Goal: Task Accomplishment & Management: Manage account settings

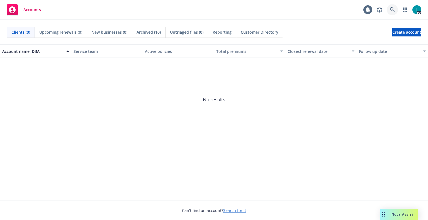
click at [387, 10] on link at bounding box center [392, 9] width 11 height 11
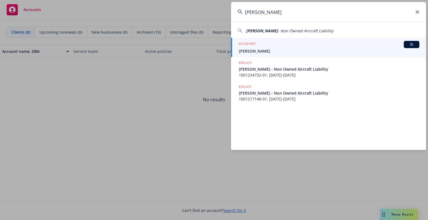
type input "[PERSON_NAME]"
click at [275, 48] on span "[PERSON_NAME]" at bounding box center [329, 51] width 181 height 6
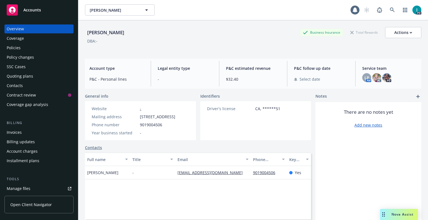
click at [40, 185] on link "Manage files" at bounding box center [38, 188] width 69 height 9
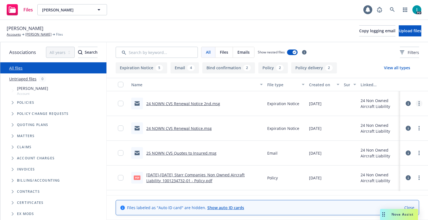
click at [416, 102] on link "more" at bounding box center [419, 103] width 7 height 7
click at [386, 123] on link "Download" at bounding box center [393, 126] width 55 height 11
click at [399, 34] on button "Upload files" at bounding box center [410, 30] width 23 height 11
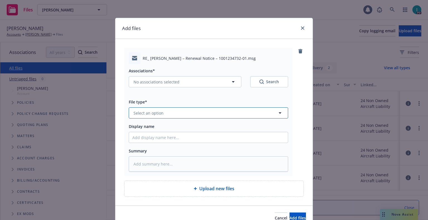
click at [152, 112] on span "Select an option" at bounding box center [148, 113] width 30 height 6
type input "ex"
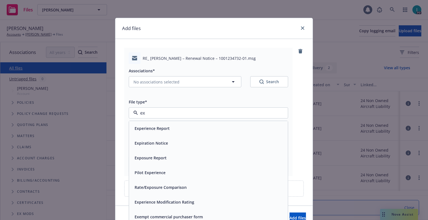
click at [155, 144] on span "Expiration Notice" at bounding box center [151, 143] width 33 height 6
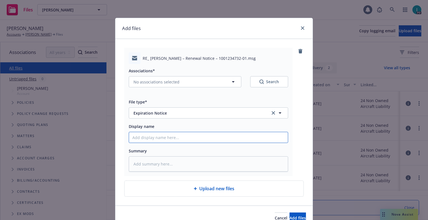
click at [157, 140] on input "Display name" at bounding box center [208, 137] width 159 height 11
type textarea "x"
type input "2"
type textarea "x"
type input "24"
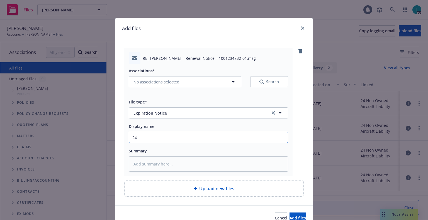
type textarea "x"
type input "24 NOWN CVS Renewal Notice 3rd"
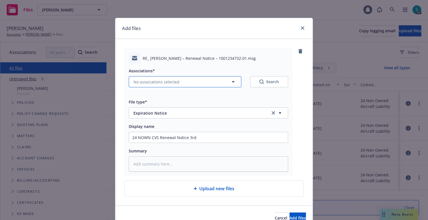
click at [166, 81] on span "No associations selected" at bounding box center [156, 82] width 46 height 6
type textarea "x"
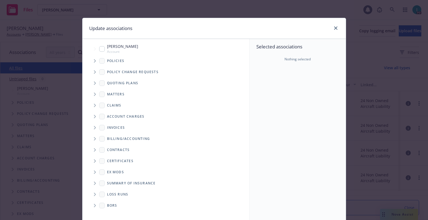
click at [94, 60] on icon "Tree Example" at bounding box center [95, 60] width 2 height 3
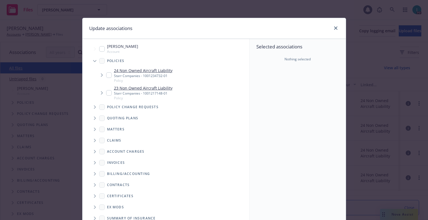
click at [106, 77] on input "Tree Example" at bounding box center [109, 75] width 6 height 6
checkbox input "true"
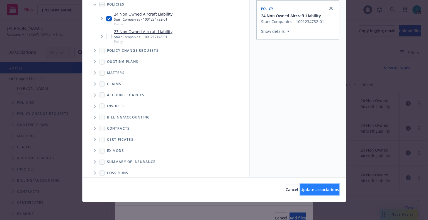
click at [301, 192] on span "Update associations" at bounding box center [319, 189] width 39 height 5
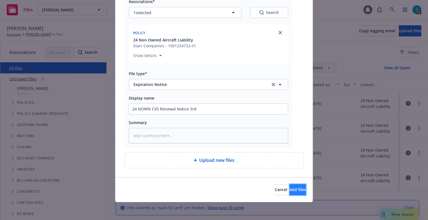
click at [291, 187] on span "Add files" at bounding box center [297, 189] width 16 height 5
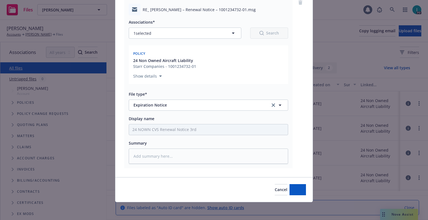
scroll to position [49, 0]
type textarea "x"
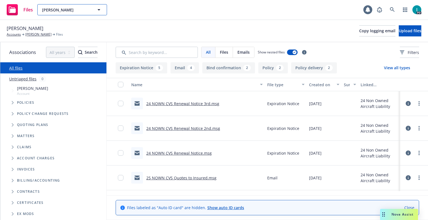
click at [71, 9] on span "[PERSON_NAME]" at bounding box center [66, 10] width 48 height 6
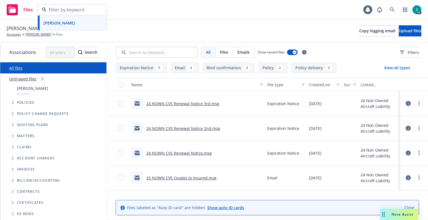
paste input "[PERSON_NAME]"
type input "[PERSON_NAME]"
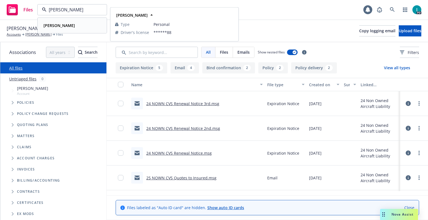
click at [69, 25] on strong "[PERSON_NAME]" at bounding box center [58, 25] width 31 height 5
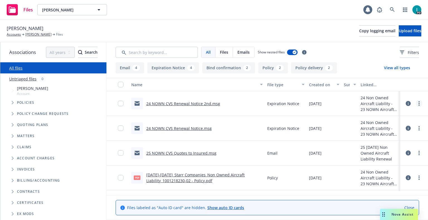
click at [418, 105] on circle "more" at bounding box center [418, 105] width 1 height 1
click at [391, 124] on link "Download" at bounding box center [393, 126] width 55 height 11
click at [399, 32] on span "Upload files" at bounding box center [410, 30] width 23 height 5
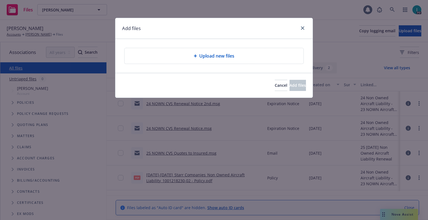
type textarea "x"
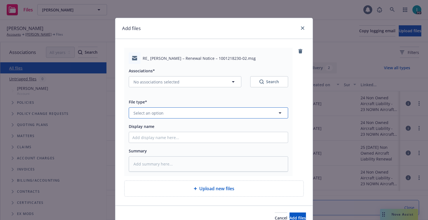
click at [148, 113] on span "Select an option" at bounding box center [148, 113] width 30 height 6
type input "ex"
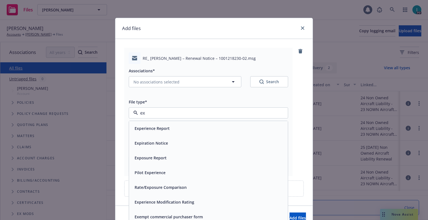
click at [151, 143] on span "Expiration Notice" at bounding box center [151, 143] width 33 height 6
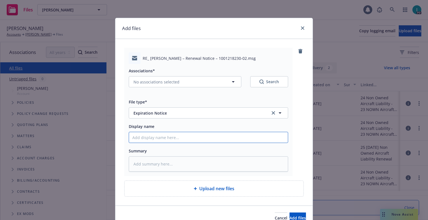
click at [153, 138] on input "Display name" at bounding box center [208, 137] width 159 height 11
type textarea "x"
type input "2"
type textarea "x"
type input "24"
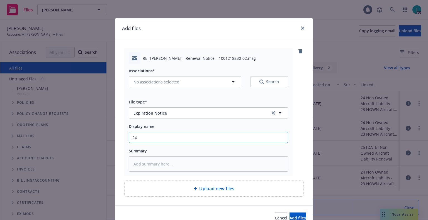
type textarea "x"
type input "24 NOWN CVS Renewal Notice"
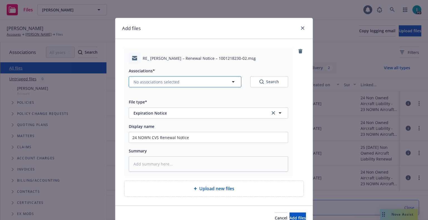
click at [170, 82] on span "No associations selected" at bounding box center [156, 82] width 46 height 6
type textarea "x"
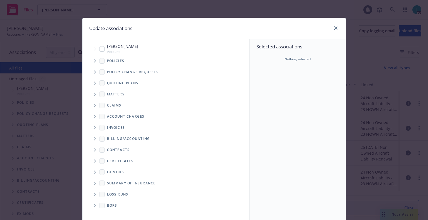
click at [96, 61] on span "Tree Example" at bounding box center [94, 61] width 9 height 9
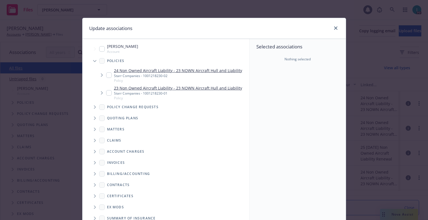
click at [108, 75] on input "Tree Example" at bounding box center [109, 75] width 6 height 6
checkbox input "true"
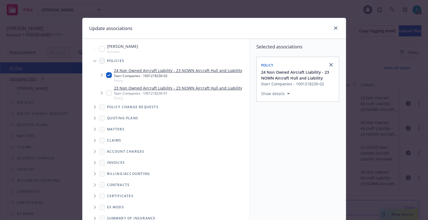
scroll to position [57, 0]
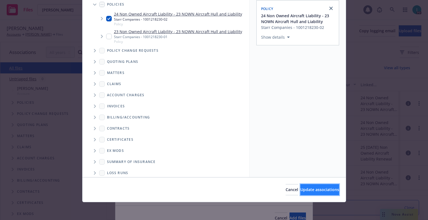
click at [318, 194] on button "Update associations" at bounding box center [319, 189] width 39 height 11
type textarea "x"
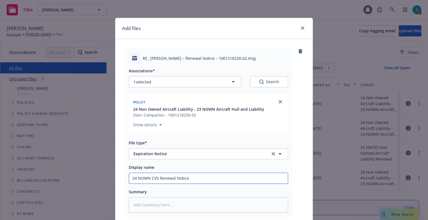
click at [214, 177] on input "24 NOWN CVS Renewal Notice" at bounding box center [208, 178] width 159 height 11
type input "24 NOWN CVS Renewal Notice 3rd"
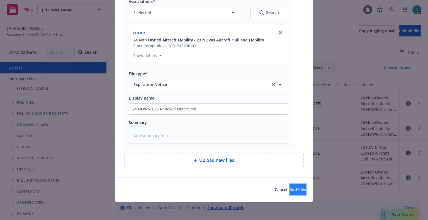
click at [289, 189] on button "Add files" at bounding box center [297, 189] width 16 height 11
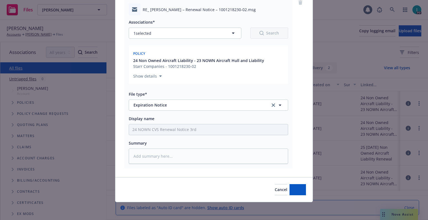
scroll to position [49, 0]
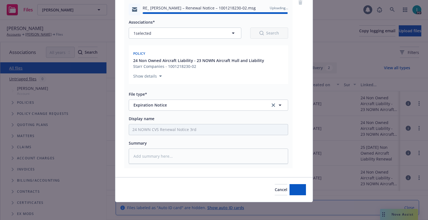
type textarea "x"
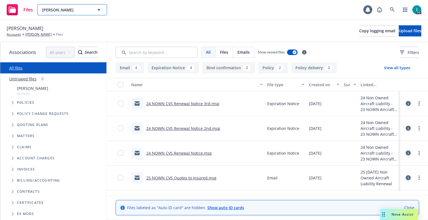
click at [72, 9] on span "[PERSON_NAME]" at bounding box center [66, 10] width 48 height 6
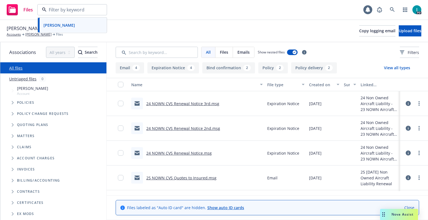
paste input "[PERSON_NAME]"
type input "[PERSON_NAME]"
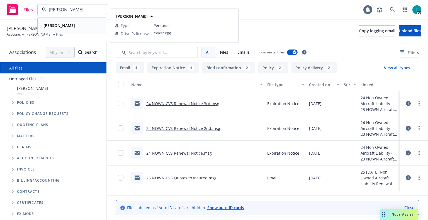
click at [81, 27] on div "[PERSON_NAME]" at bounding box center [72, 25] width 62 height 8
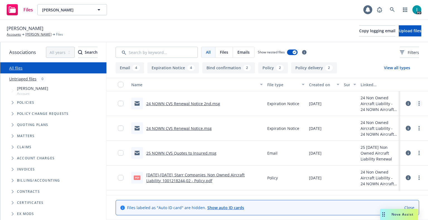
click at [419, 104] on circle "more" at bounding box center [418, 103] width 1 height 1
click at [387, 124] on link "Download" at bounding box center [393, 126] width 55 height 11
click at [401, 31] on span "Upload files" at bounding box center [410, 30] width 23 height 5
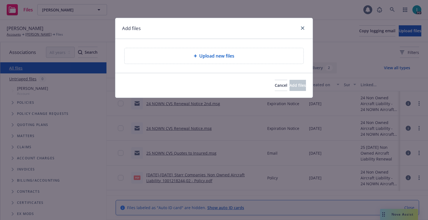
type textarea "x"
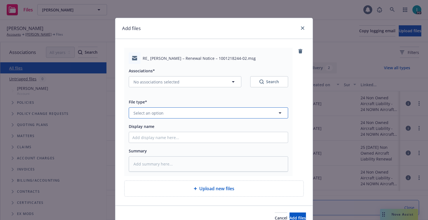
click at [174, 114] on button "Select an option" at bounding box center [208, 113] width 159 height 11
type input "ex"
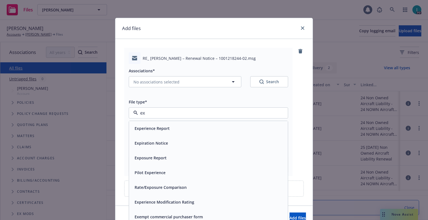
click at [166, 140] on div "Expiration Notice" at bounding box center [208, 143] width 152 height 8
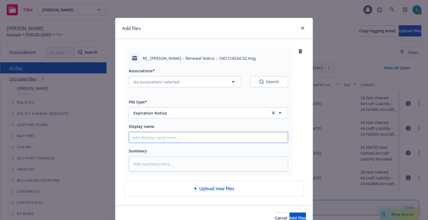
click at [166, 140] on input "Display name" at bounding box center [208, 137] width 159 height 11
type textarea "x"
type input "2"
type textarea "x"
type input "24"
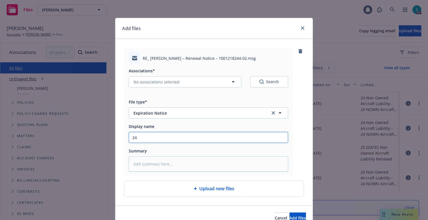
type textarea "x"
type input "24 NOWN CVS Renewal Notice 3rd"
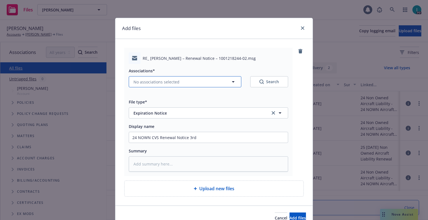
click at [148, 84] on span "No associations selected" at bounding box center [156, 82] width 46 height 6
type textarea "x"
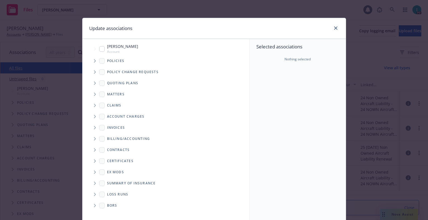
click at [94, 61] on icon "Tree Example" at bounding box center [95, 60] width 2 height 3
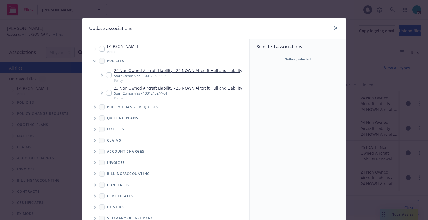
click at [106, 77] on input "Tree Example" at bounding box center [109, 75] width 6 height 6
checkbox input "true"
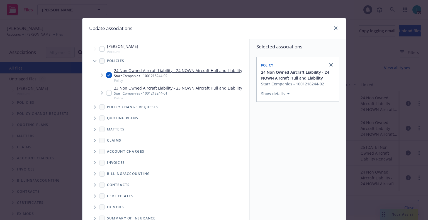
scroll to position [57, 0]
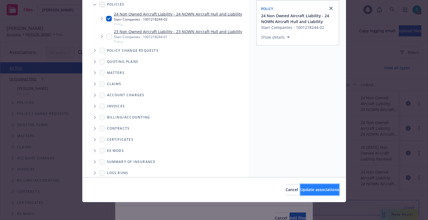
click at [308, 189] on span "Update associations" at bounding box center [319, 189] width 39 height 5
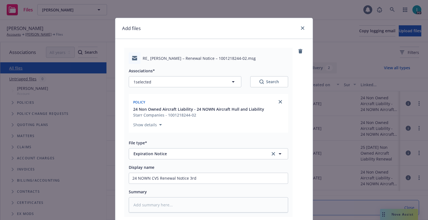
scroll to position [69, 0]
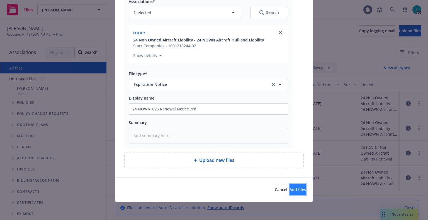
click at [289, 189] on span "Add files" at bounding box center [297, 189] width 16 height 5
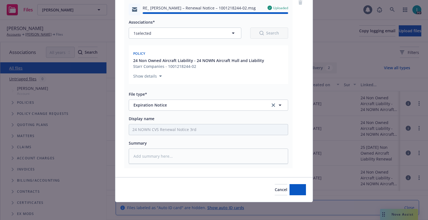
type textarea "x"
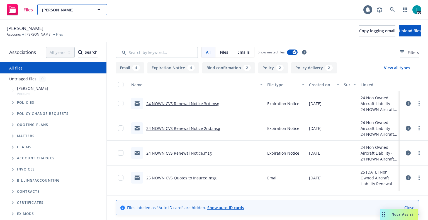
click at [77, 10] on span "[PERSON_NAME]" at bounding box center [66, 10] width 48 height 6
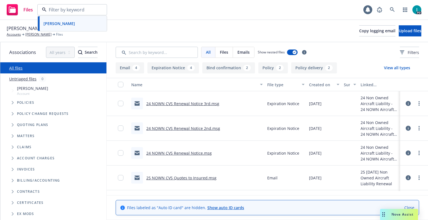
paste input "[PERSON_NAME]"
type input "[PERSON_NAME]"
click at [76, 27] on div "[PERSON_NAME]" at bounding box center [58, 25] width 35 height 8
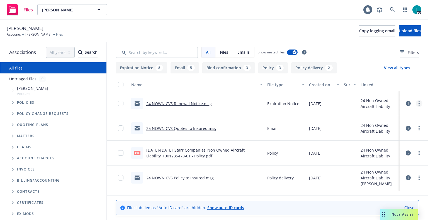
click at [419, 103] on link "more" at bounding box center [419, 103] width 7 height 7
click at [387, 123] on link "Download" at bounding box center [393, 126] width 55 height 11
click at [399, 26] on button "Upload files" at bounding box center [410, 30] width 23 height 11
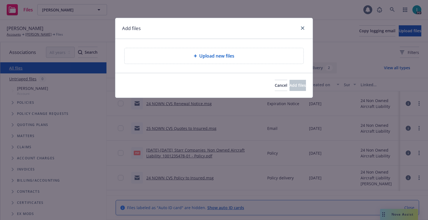
type textarea "x"
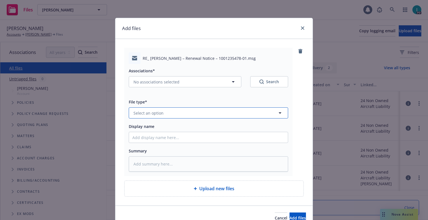
click at [165, 113] on button "Select an option" at bounding box center [208, 113] width 159 height 11
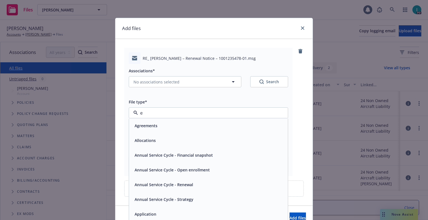
type input "ex"
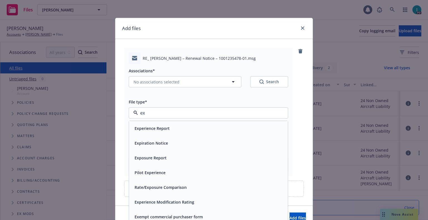
click at [161, 140] on div "Expiration Notice" at bounding box center [150, 143] width 37 height 8
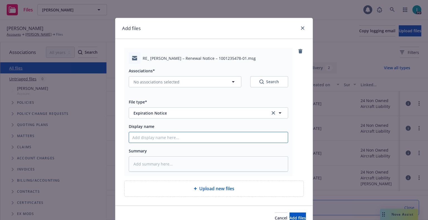
click at [162, 137] on input "Display name" at bounding box center [208, 137] width 159 height 11
type textarea "x"
type input "2"
type textarea "x"
type input "24"
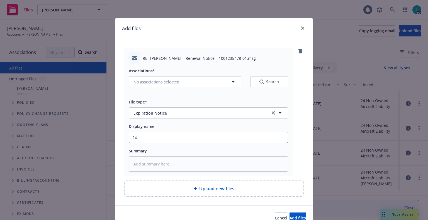
type textarea "x"
type input "24 NOWN CVS Renewal Notice 3rd"
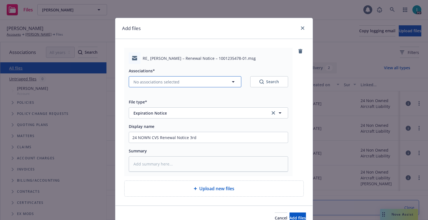
click at [157, 81] on span "No associations selected" at bounding box center [156, 82] width 46 height 6
type textarea "x"
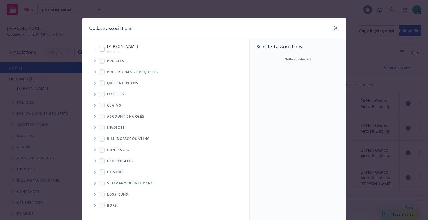
click at [94, 60] on span "Tree Example" at bounding box center [94, 61] width 9 height 9
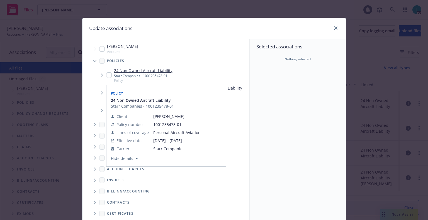
click at [109, 76] on input "Tree Example" at bounding box center [109, 75] width 6 height 6
checkbox input "true"
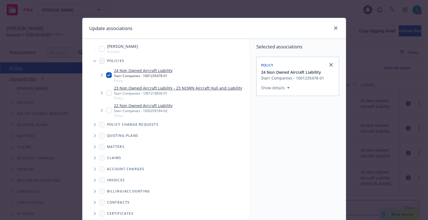
scroll to position [57, 0]
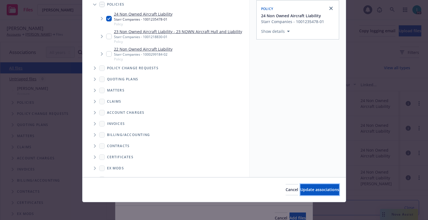
click at [317, 186] on button "Update associations" at bounding box center [319, 189] width 39 height 11
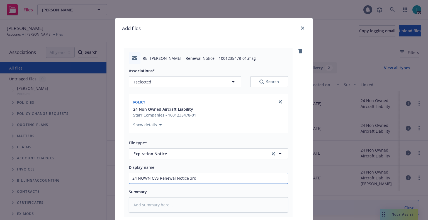
drag, startPoint x: 217, startPoint y: 181, endPoint x: 187, endPoint y: 179, distance: 30.1
click at [187, 179] on input "24 NOWN CVS Renewal Notice 3rd" at bounding box center [208, 178] width 159 height 11
type textarea "x"
type input "24 NOWN CVS Renewal Notice 2nd"
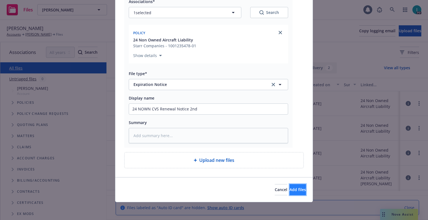
click at [289, 189] on span "Add files" at bounding box center [297, 189] width 16 height 5
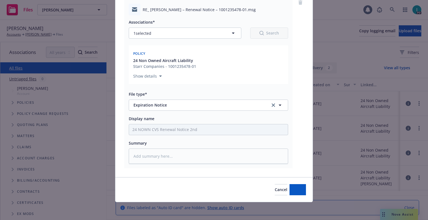
scroll to position [49, 0]
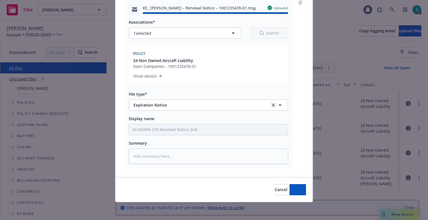
type textarea "x"
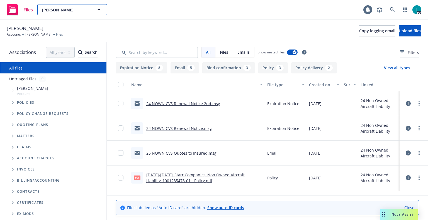
click at [79, 6] on button "[PERSON_NAME]" at bounding box center [72, 9] width 70 height 11
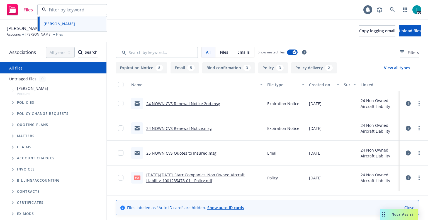
paste input "[PERSON_NAME]"
type input "[PERSON_NAME]"
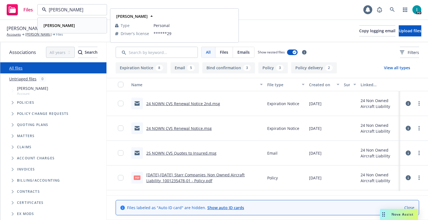
click at [75, 21] on div "[PERSON_NAME]" at bounding box center [72, 25] width 62 height 8
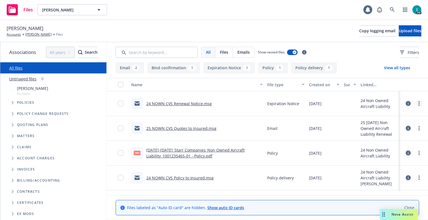
click at [419, 103] on link "more" at bounding box center [419, 103] width 7 height 7
click at [381, 128] on link "Download" at bounding box center [393, 126] width 55 height 11
click at [399, 35] on button "Upload files" at bounding box center [410, 30] width 23 height 11
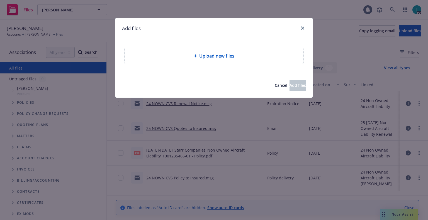
type textarea "x"
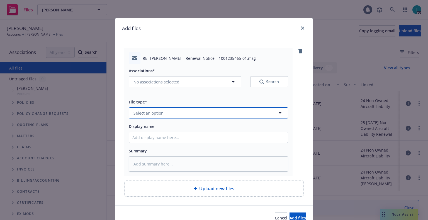
click at [166, 111] on button "Select an option" at bounding box center [208, 113] width 159 height 11
type input "ex"
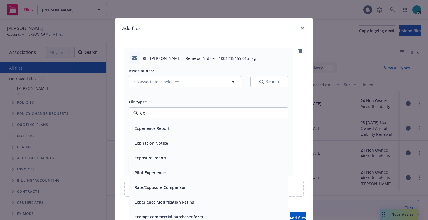
click at [165, 141] on div "Expiration Notice" at bounding box center [150, 143] width 37 height 8
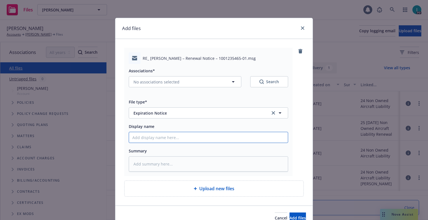
click at [165, 138] on input "Display name" at bounding box center [208, 137] width 159 height 11
type textarea "x"
type input "2"
type textarea "x"
type input "24"
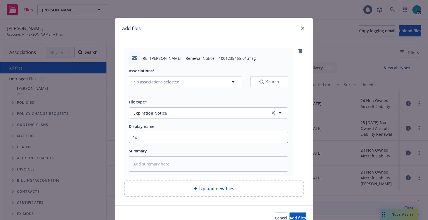
type textarea "x"
type input "24 NOWN CVS Renewal Notice 2nd"
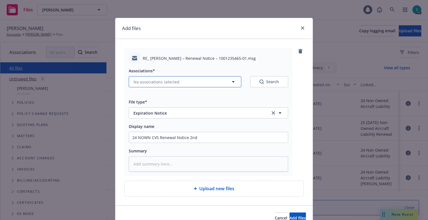
click at [145, 77] on button "No associations selected" at bounding box center [185, 81] width 113 height 11
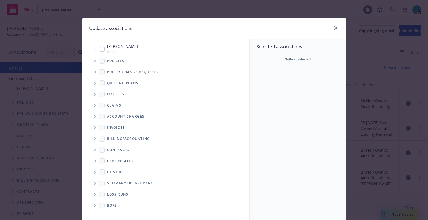
type textarea "x"
click at [90, 62] on span "Tree Example" at bounding box center [94, 61] width 9 height 9
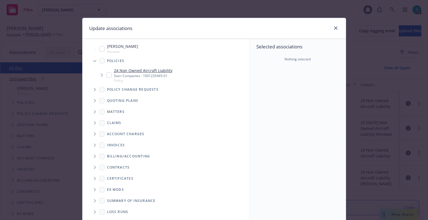
click at [107, 78] on input "Tree Example" at bounding box center [109, 75] width 6 height 6
checkbox input "true"
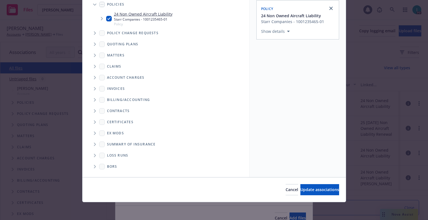
click at [310, 184] on div "Cancel Update associations" at bounding box center [213, 189] width 263 height 25
click at [310, 185] on button "Update associations" at bounding box center [319, 189] width 39 height 11
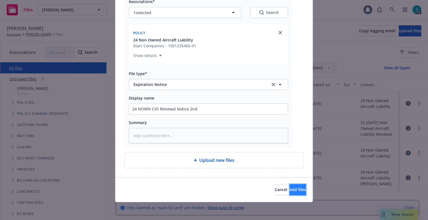
click at [293, 191] on span "Add files" at bounding box center [297, 189] width 16 height 5
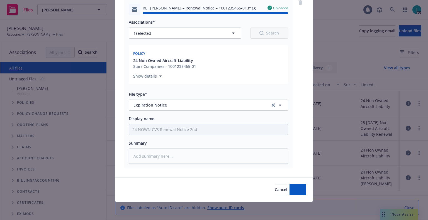
type textarea "x"
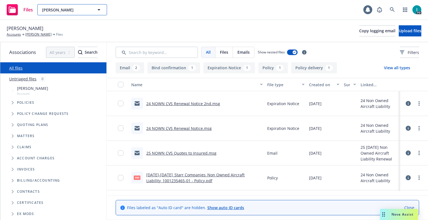
click at [77, 12] on span "[PERSON_NAME]" at bounding box center [66, 10] width 48 height 6
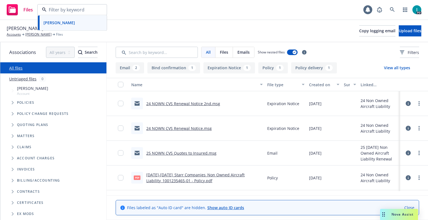
paste input "[PERSON_NAME]"
type input "[PERSON_NAME]"
click at [76, 26] on div "[PERSON_NAME]" at bounding box center [58, 25] width 35 height 8
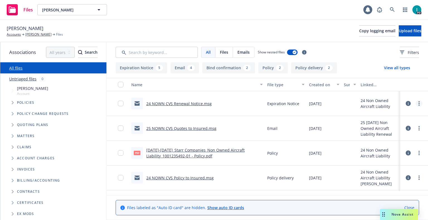
click at [418, 104] on icon "more" at bounding box center [418, 103] width 1 height 4
click at [377, 124] on link "Download" at bounding box center [393, 126] width 55 height 11
click at [399, 34] on button "Upload files" at bounding box center [410, 30] width 23 height 11
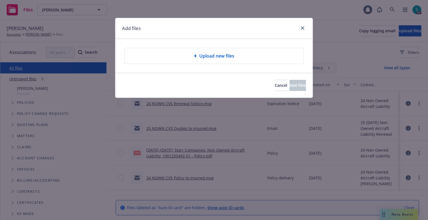
type textarea "x"
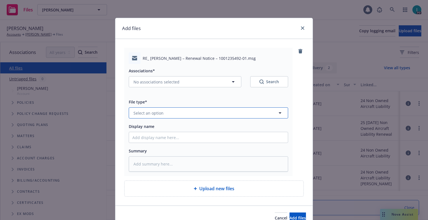
click at [142, 114] on span "Select an option" at bounding box center [148, 113] width 30 height 6
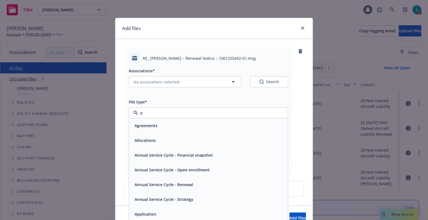
type input "ex"
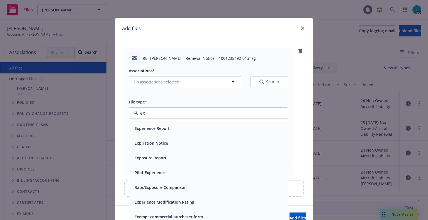
click at [155, 140] on div "Expiration Notice" at bounding box center [150, 143] width 37 height 8
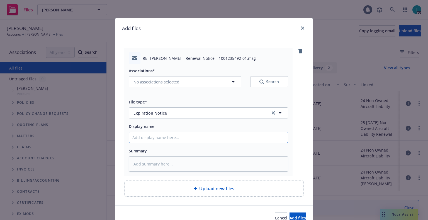
click at [158, 137] on input "Display name" at bounding box center [208, 137] width 159 height 11
type textarea "x"
type input "2"
type textarea "x"
type input "24"
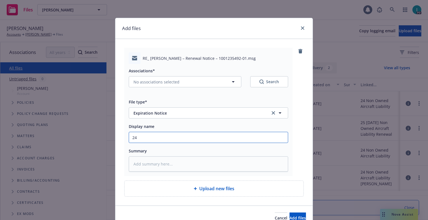
type textarea "x"
type input "24 NOWN CVS Renewal Notice 2nd"
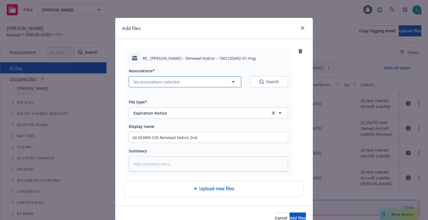
click at [174, 81] on span "No associations selected" at bounding box center [156, 82] width 46 height 6
type textarea "x"
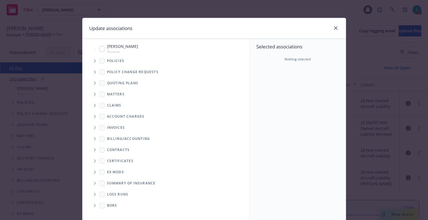
click at [94, 59] on icon "Tree Example" at bounding box center [95, 60] width 2 height 3
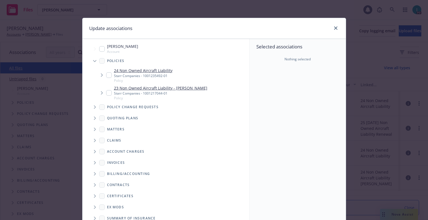
click at [107, 77] on input "Tree Example" at bounding box center [109, 75] width 6 height 6
checkbox input "true"
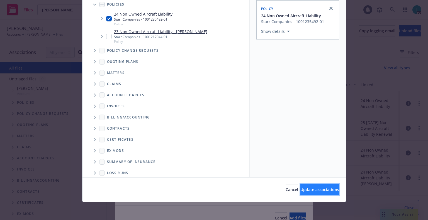
click at [306, 189] on span "Update associations" at bounding box center [319, 189] width 39 height 5
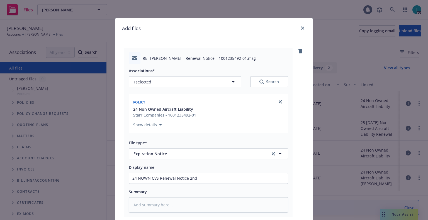
scroll to position [69, 0]
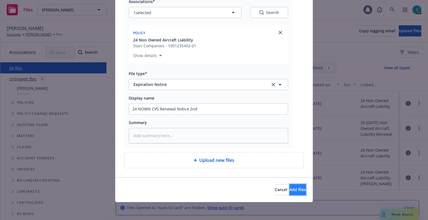
click at [289, 188] on span "Add files" at bounding box center [297, 189] width 16 height 5
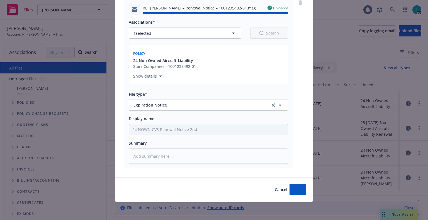
type textarea "x"
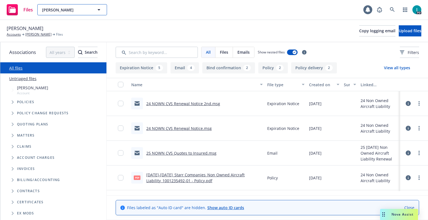
click at [84, 10] on span "[PERSON_NAME]" at bounding box center [66, 10] width 48 height 6
paste input "[DEMOGRAPHIC_DATA][PERSON_NAME]"
type input "[DEMOGRAPHIC_DATA][PERSON_NAME]"
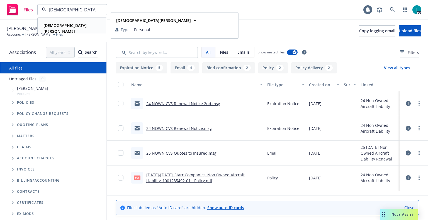
click at [78, 28] on strong "[DEMOGRAPHIC_DATA][PERSON_NAME]" at bounding box center [64, 28] width 43 height 11
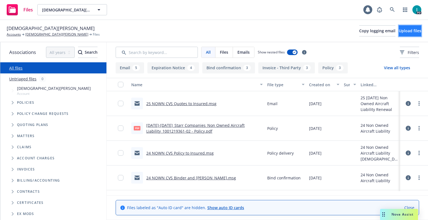
click at [399, 33] on span "Upload files" at bounding box center [410, 30] width 23 height 5
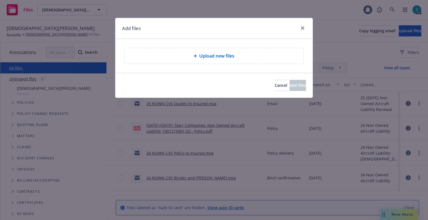
click at [188, 82] on div "Cancel Add files" at bounding box center [214, 85] width 184 height 11
type textarea "x"
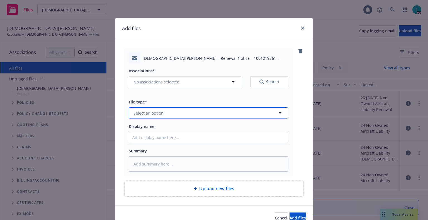
click at [157, 116] on span "Select an option" at bounding box center [148, 113] width 30 height 6
type input "ex"
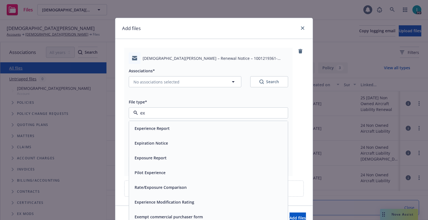
click at [159, 140] on div "Expiration Notice" at bounding box center [150, 143] width 37 height 8
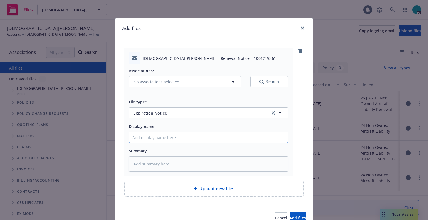
click at [161, 137] on input "Display name" at bounding box center [208, 137] width 159 height 11
type textarea "x"
type input "2"
type textarea "x"
type input "24"
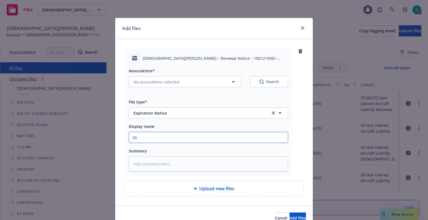
type textarea "x"
type input "24 NOWN CVS Renewal Notice"
click at [189, 74] on div "Associations*" at bounding box center [208, 70] width 159 height 7
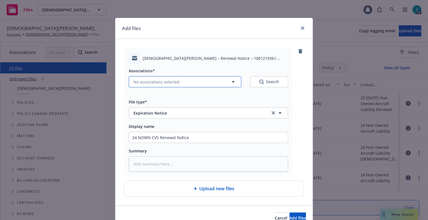
click at [192, 82] on button "No associations selected" at bounding box center [185, 81] width 113 height 11
type textarea "x"
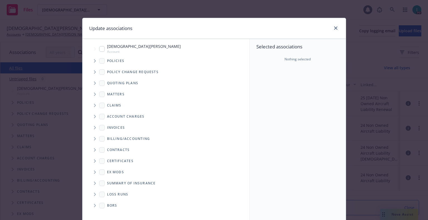
click at [96, 61] on span "Tree Example" at bounding box center [94, 61] width 9 height 9
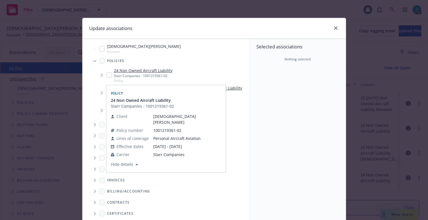
click at [106, 74] on input "Tree Example" at bounding box center [109, 75] width 6 height 6
checkbox input "true"
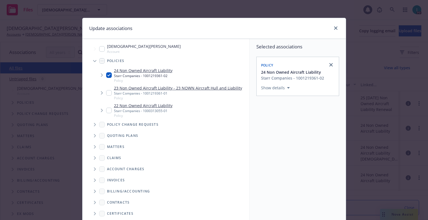
scroll to position [57, 0]
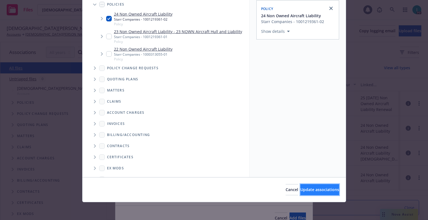
click at [329, 189] on button "Update associations" at bounding box center [319, 189] width 39 height 11
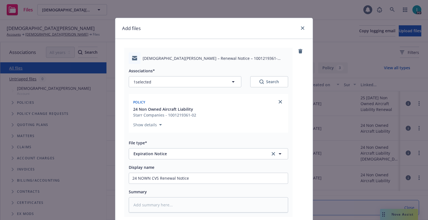
scroll to position [69, 0]
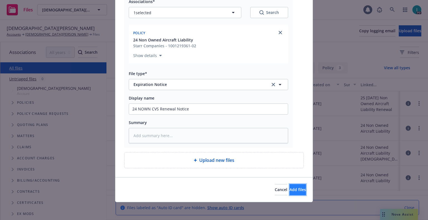
click at [289, 191] on span "Add files" at bounding box center [297, 189] width 16 height 5
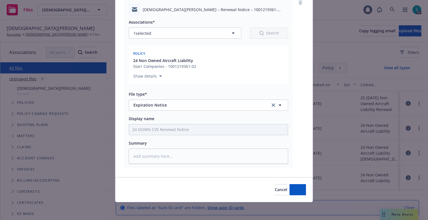
scroll to position [49, 0]
type textarea "x"
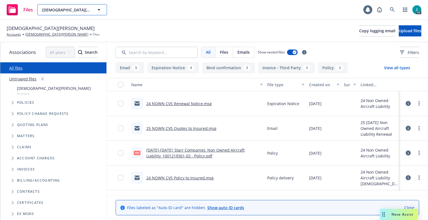
click at [71, 9] on span "[DEMOGRAPHIC_DATA][PERSON_NAME]" at bounding box center [66, 10] width 48 height 6
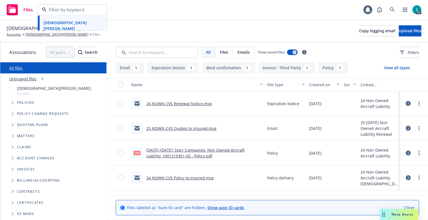
paste input "[PERSON_NAME]"
type input "[PERSON_NAME]"
click at [86, 22] on div "[PERSON_NAME]" at bounding box center [72, 25] width 62 height 8
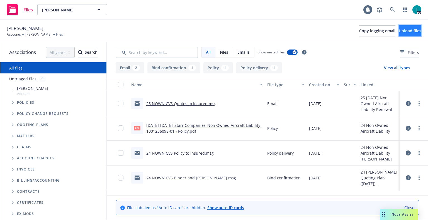
click at [407, 30] on span "Upload files" at bounding box center [410, 30] width 23 height 5
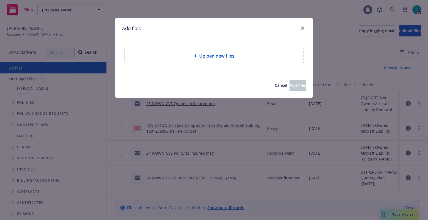
type textarea "x"
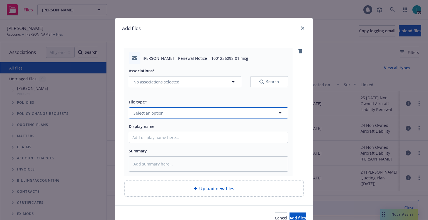
click at [151, 115] on span "Select an option" at bounding box center [148, 113] width 30 height 6
type input "ex"
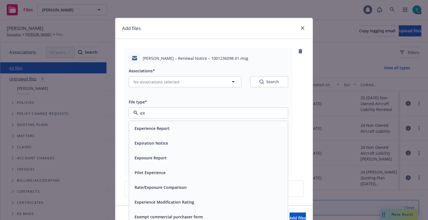
click at [160, 145] on span "Expiration Notice" at bounding box center [151, 143] width 33 height 6
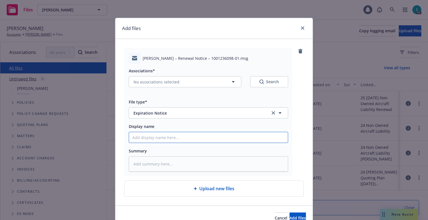
click at [162, 141] on input "Display name" at bounding box center [208, 137] width 159 height 11
type textarea "x"
type input "2"
type textarea "x"
type input "24"
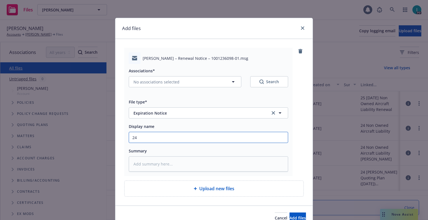
type textarea "x"
type input "24 NOWN CVS Renewal Notice"
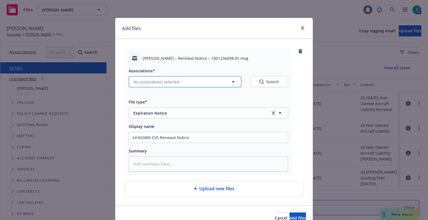
click at [141, 78] on button "No associations selected" at bounding box center [185, 81] width 113 height 11
type textarea "x"
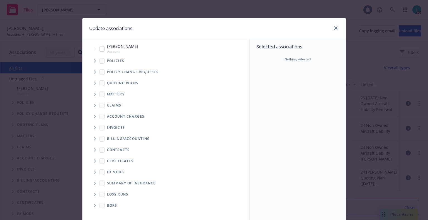
click at [94, 63] on span "Tree Example" at bounding box center [94, 61] width 9 height 9
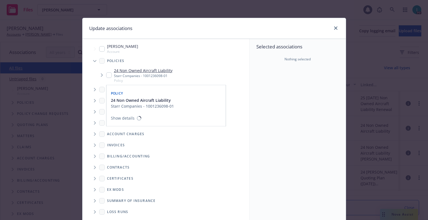
click at [106, 76] on input "Tree Example" at bounding box center [109, 75] width 6 height 6
checkbox input "true"
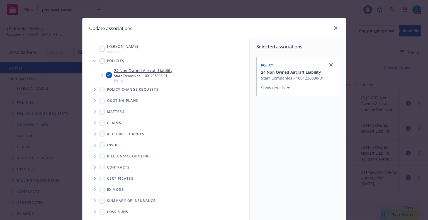
scroll to position [57, 0]
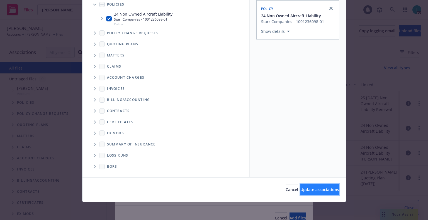
click at [300, 187] on span "Update associations" at bounding box center [319, 189] width 39 height 5
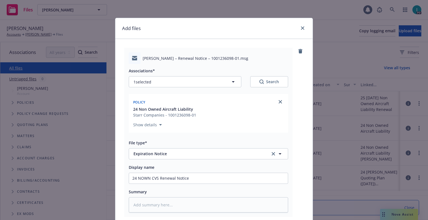
scroll to position [69, 0]
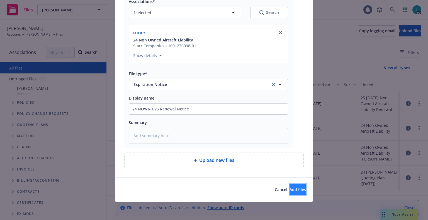
click at [294, 188] on span "Add files" at bounding box center [297, 189] width 16 height 5
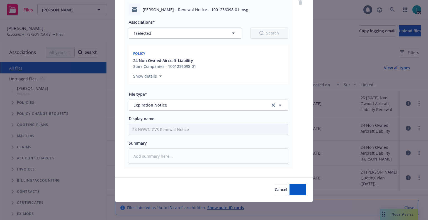
scroll to position [49, 0]
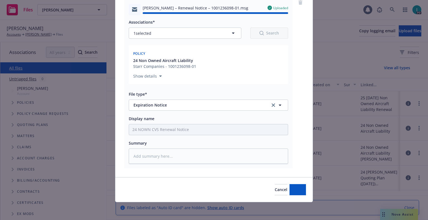
type textarea "x"
